Goal: Transaction & Acquisition: Purchase product/service

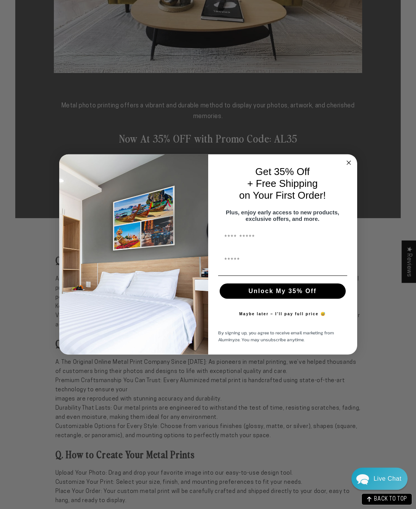
scroll to position [275, 0]
click at [349, 167] on circle "Close dialog" at bounding box center [348, 162] width 9 height 9
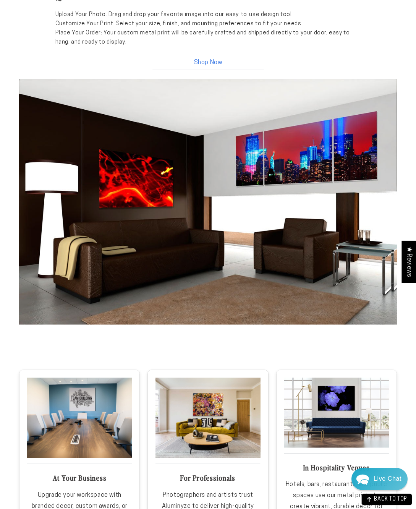
scroll to position [732, 0]
click at [209, 69] on link "Shop Now" at bounding box center [208, 61] width 115 height 16
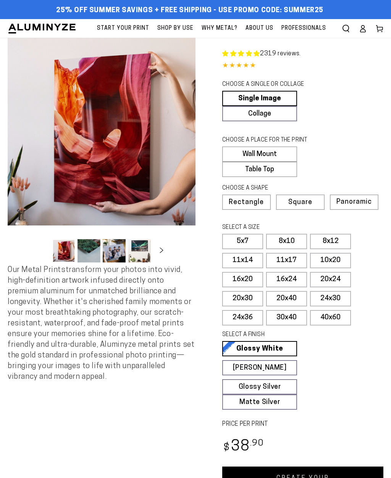
select select "**********"
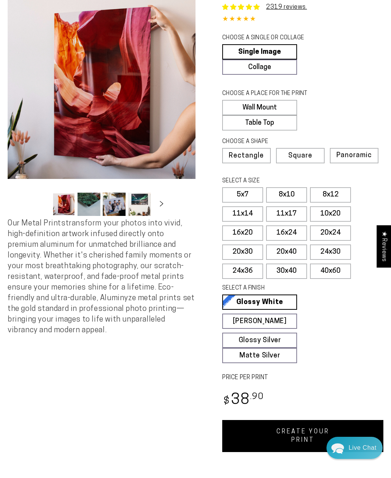
scroll to position [47, 0]
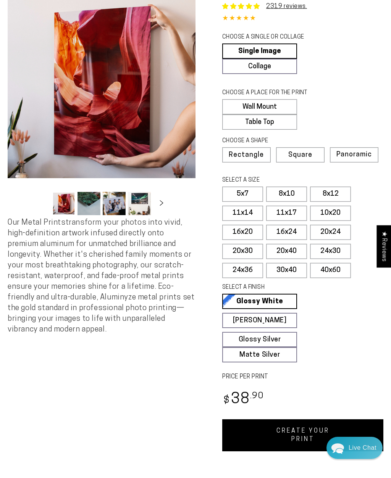
click at [294, 234] on label "16x24" at bounding box center [286, 232] width 41 height 15
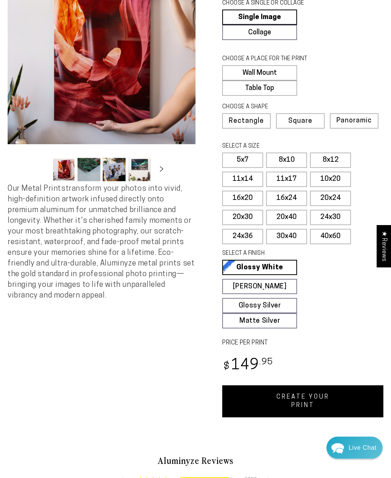
scroll to position [81, 0]
click at [294, 214] on label "20x40" at bounding box center [286, 217] width 41 height 15
click at [294, 197] on label "16x24" at bounding box center [286, 198] width 41 height 15
click at [66, 165] on button "Load image 1 in gallery view" at bounding box center [63, 169] width 23 height 23
click at [89, 171] on button "Load image 2 in gallery view" at bounding box center [89, 169] width 23 height 23
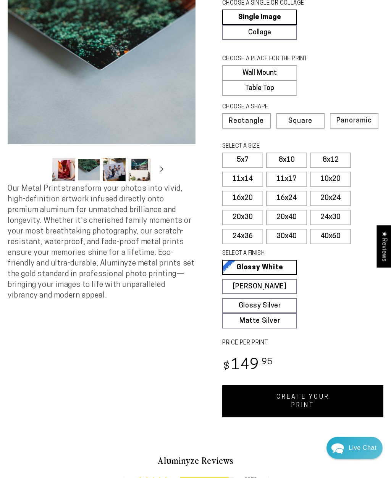
click at [111, 166] on button "Load image 3 in gallery view" at bounding box center [114, 169] width 23 height 23
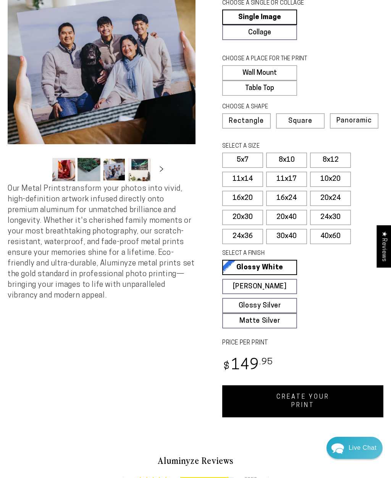
click at [156, 171] on button "Slide right" at bounding box center [161, 170] width 17 height 17
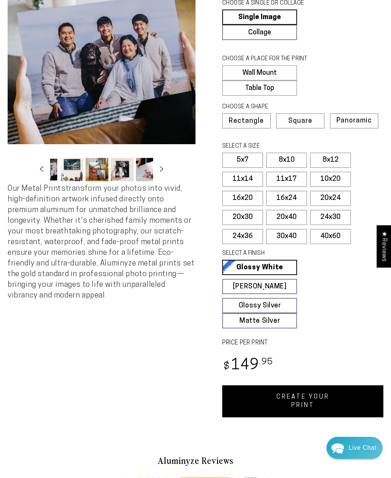
scroll to position [0, 74]
click at [120, 169] on button "Load image 6 in gallery view" at bounding box center [115, 169] width 23 height 23
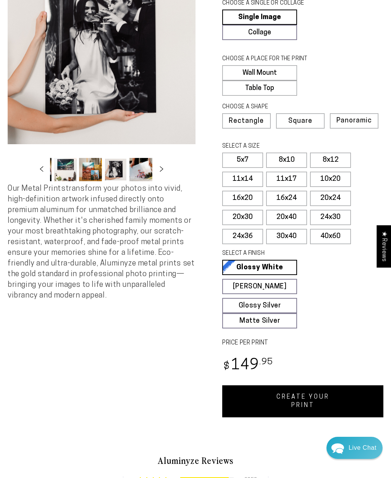
click at [145, 175] on button "Load image 7 in gallery view" at bounding box center [140, 169] width 23 height 23
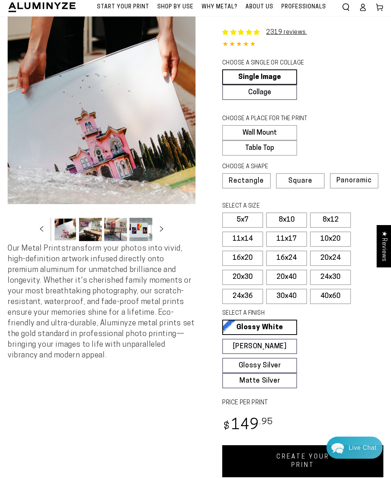
scroll to position [0, 0]
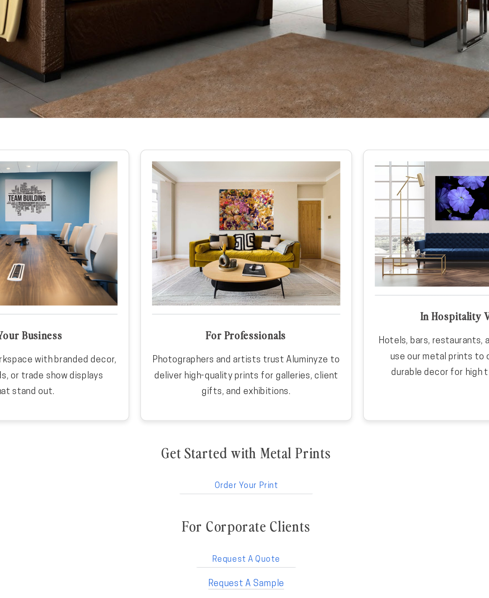
scroll to position [1034, 0]
